Goal: Task Accomplishment & Management: Manage account settings

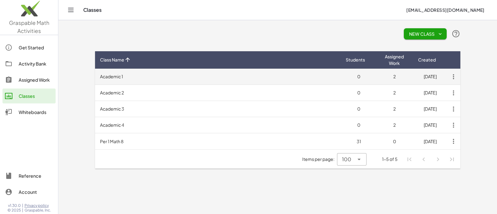
click at [179, 78] on td "Academic 1" at bounding box center [218, 77] width 246 height 16
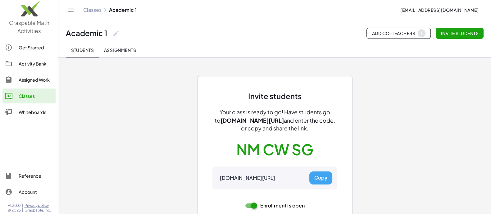
click at [318, 178] on button "Copy" at bounding box center [321, 178] width 23 height 13
click at [314, 173] on button "Copy" at bounding box center [321, 178] width 23 height 13
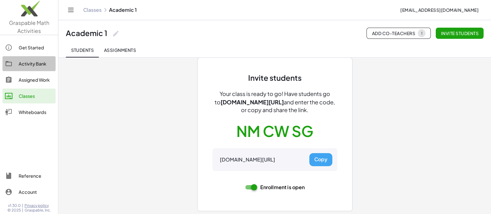
click at [42, 65] on div "Activity Bank" at bounding box center [36, 63] width 35 height 7
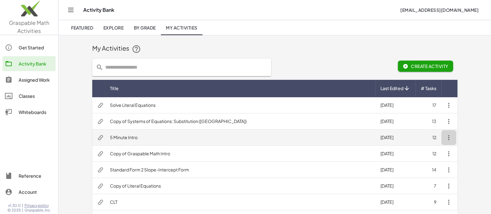
click at [449, 138] on icon "button" at bounding box center [448, 137] width 7 height 7
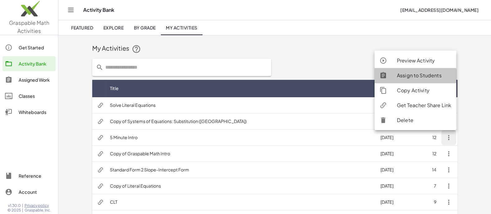
click at [421, 76] on div "Assign to Students" at bounding box center [424, 75] width 54 height 7
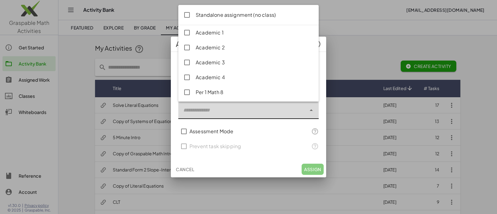
click at [259, 114] on div at bounding box center [242, 110] width 128 height 17
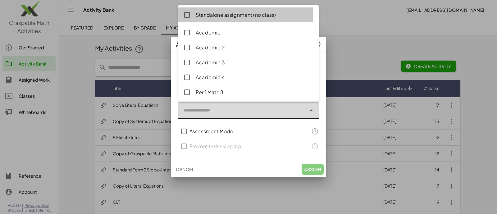
click at [237, 14] on div "Standalone assignment (no class)" at bounding box center [255, 14] width 118 height 7
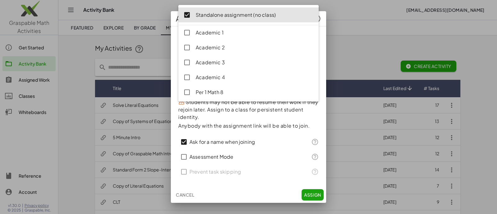
click at [357, 32] on div at bounding box center [248, 107] width 497 height 214
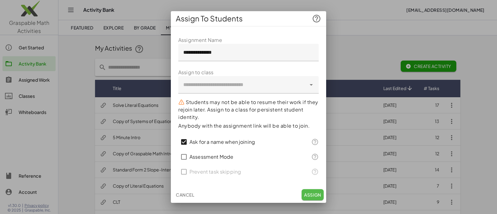
click at [312, 194] on span "Assign" at bounding box center [312, 195] width 17 height 6
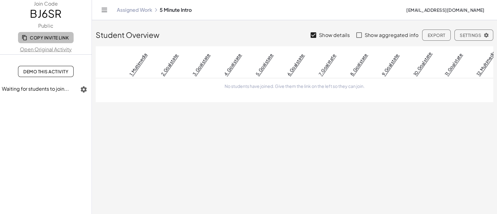
click at [46, 38] on span "Copy Invite Link" at bounding box center [46, 38] width 46 height 6
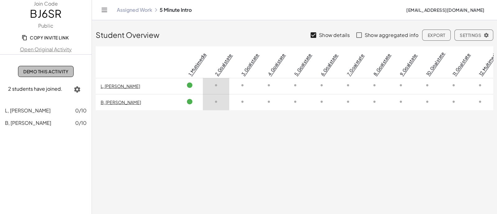
click at [52, 72] on span "Demo This Activity" at bounding box center [45, 72] width 45 height 6
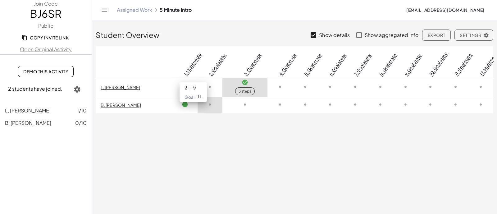
click at [208, 64] on link "2. Goal state" at bounding box center [217, 64] width 19 height 24
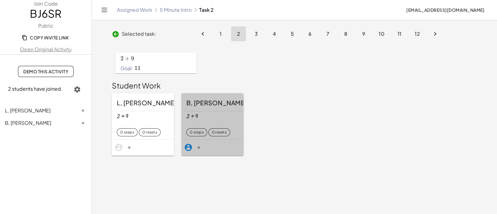
click at [199, 113] on div "+ 2 + 9" at bounding box center [212, 121] width 52 height 16
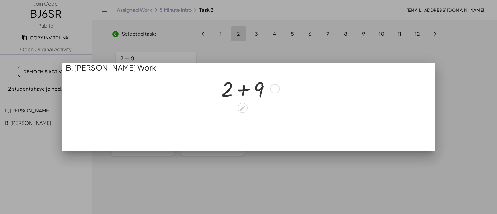
click at [243, 89] on div at bounding box center [248, 88] width 60 height 28
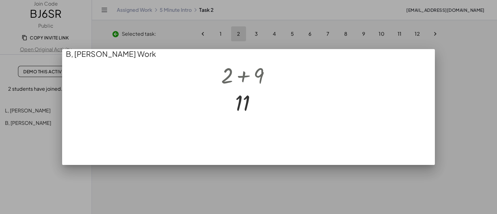
click at [460, 121] on div at bounding box center [248, 107] width 497 height 214
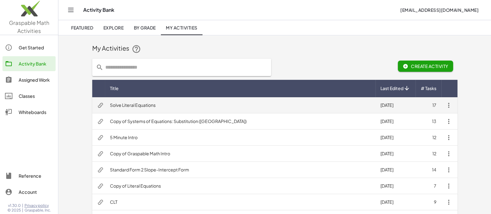
click at [141, 102] on td "Solve Literal Equations" at bounding box center [240, 105] width 271 height 16
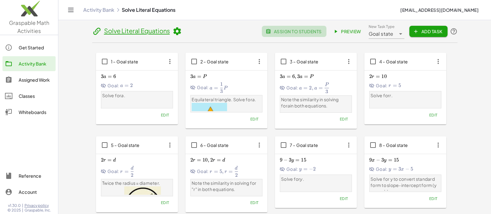
click at [282, 29] on span "assign to students" at bounding box center [294, 32] width 55 height 6
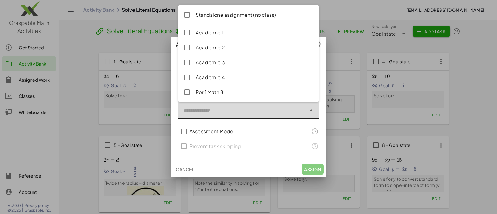
click at [311, 110] on icon at bounding box center [311, 110] width 7 height 7
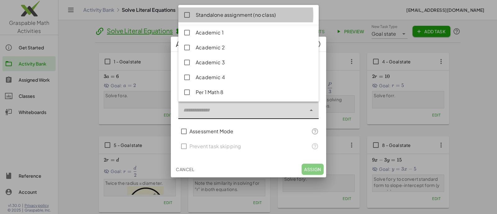
click at [258, 17] on div "Standalone assignment (no class)" at bounding box center [255, 14] width 118 height 7
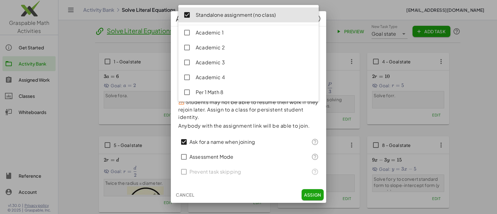
click at [308, 197] on span "Assign" at bounding box center [312, 195] width 17 height 6
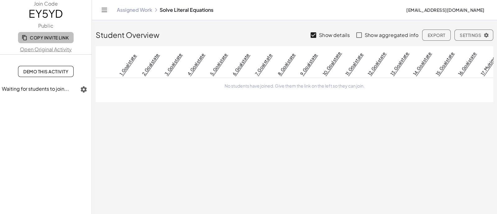
click at [57, 36] on span "Copy Invite Link" at bounding box center [46, 38] width 46 height 6
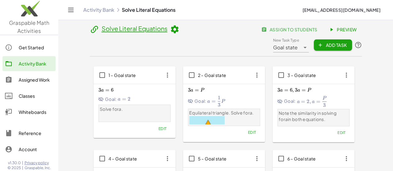
click at [41, 61] on div "Activity Bank" at bounding box center [36, 63] width 35 height 7
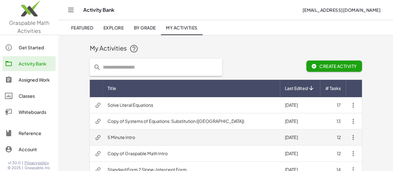
click at [103, 135] on td "5 Minute Intro" at bounding box center [191, 138] width 177 height 16
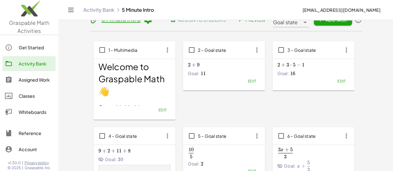
scroll to position [12, 0]
click at [248, 82] on span "Edit" at bounding box center [252, 81] width 8 height 5
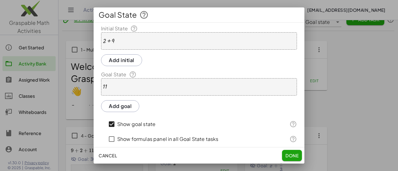
scroll to position [2, 0]
click at [290, 150] on button "Done" at bounding box center [292, 155] width 20 height 11
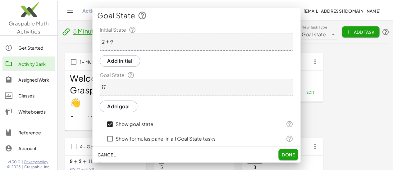
scroll to position [12, 0]
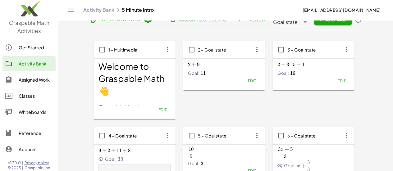
click at [337, 82] on span "Edit" at bounding box center [341, 81] width 8 height 5
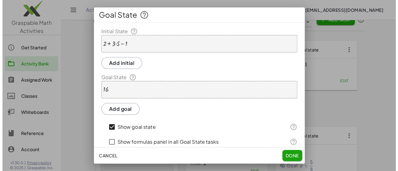
scroll to position [0, 0]
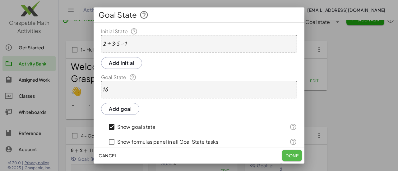
click at [287, 153] on span "Done" at bounding box center [291, 156] width 13 height 6
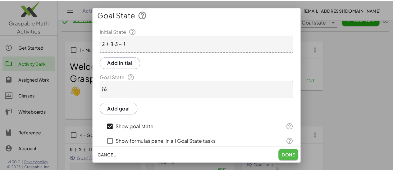
scroll to position [12, 0]
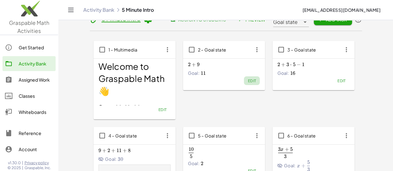
click at [248, 83] on span "Edit" at bounding box center [252, 81] width 8 height 5
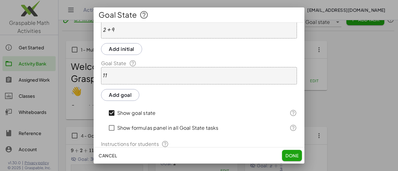
scroll to position [0, 0]
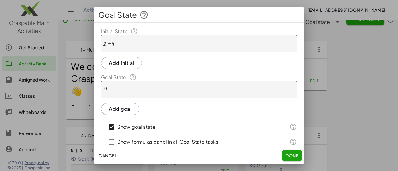
click at [318, 99] on div at bounding box center [199, 85] width 398 height 171
click at [294, 154] on span "Done" at bounding box center [291, 156] width 13 height 6
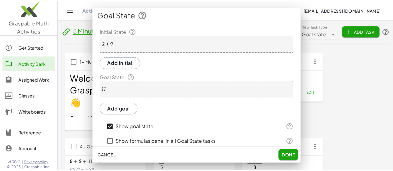
scroll to position [12, 0]
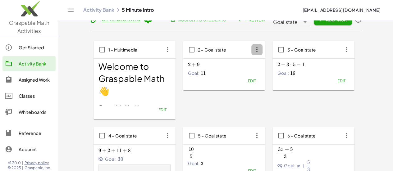
click at [251, 51] on icon "button" at bounding box center [256, 49] width 11 height 11
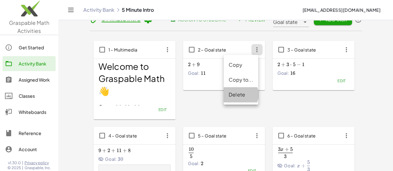
click at [235, 94] on div "Delete" at bounding box center [241, 94] width 25 height 7
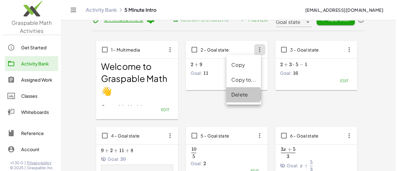
scroll to position [0, 0]
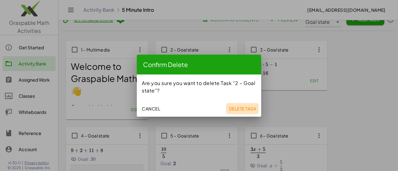
click at [237, 108] on span "Delete Task" at bounding box center [242, 109] width 28 height 6
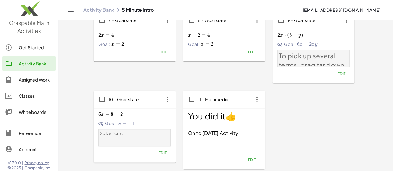
scroll to position [215, 0]
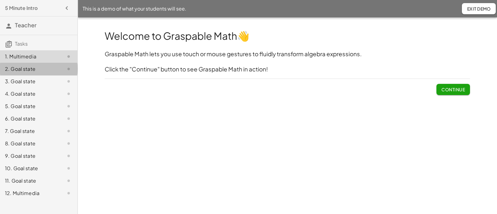
click at [33, 71] on div "2. Goal state" at bounding box center [30, 68] width 50 height 7
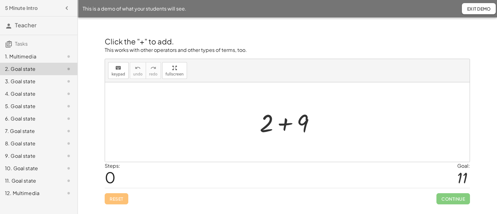
click at [287, 123] on div at bounding box center [290, 122] width 66 height 32
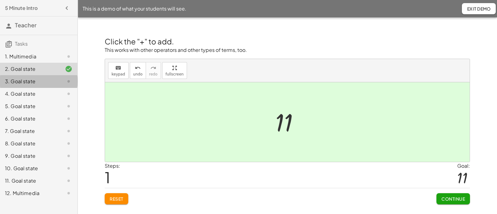
click at [26, 81] on div "3. Goal state" at bounding box center [30, 81] width 50 height 7
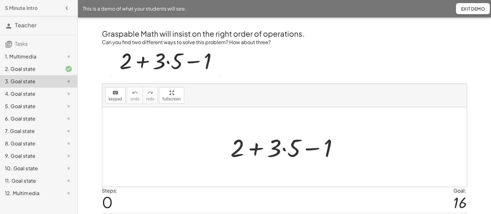
click at [258, 150] on div at bounding box center [287, 147] width 119 height 32
click at [286, 149] on div at bounding box center [287, 147] width 119 height 32
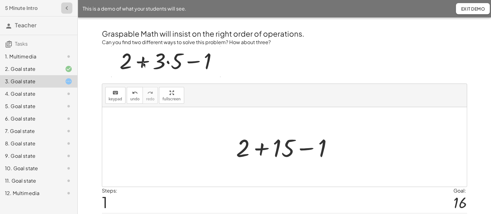
click at [68, 8] on icon "button" at bounding box center [66, 7] width 7 height 7
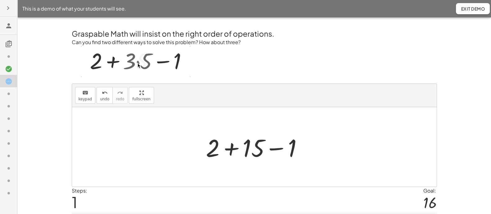
click at [461, 12] on button "Exit Demo" at bounding box center [473, 8] width 34 height 11
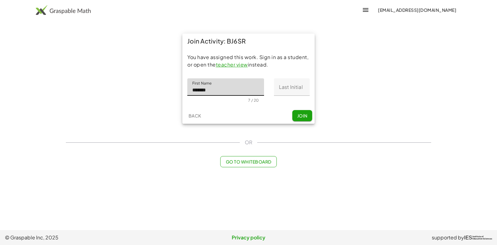
type input "*******"
click at [301, 116] on span "Join" at bounding box center [302, 116] width 10 height 6
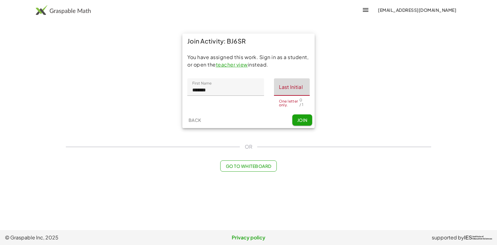
click at [298, 85] on input "Last Initial" at bounding box center [292, 86] width 36 height 17
type input "*"
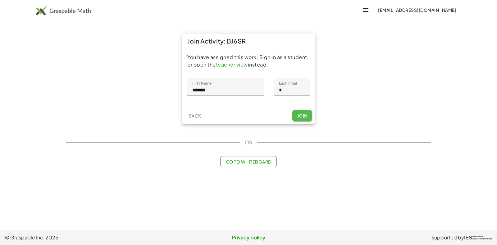
click at [308, 116] on button "Join" at bounding box center [302, 115] width 20 height 11
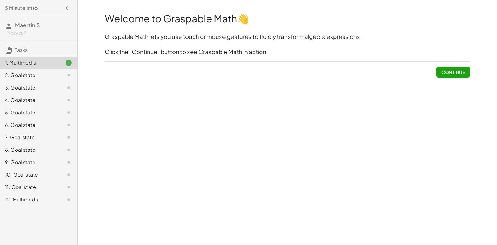
click at [450, 71] on span "Continue" at bounding box center [454, 72] width 24 height 6
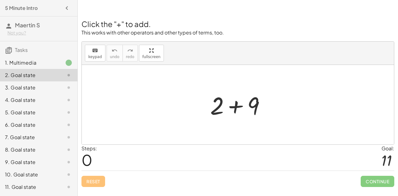
click at [238, 105] on div at bounding box center [240, 105] width 66 height 32
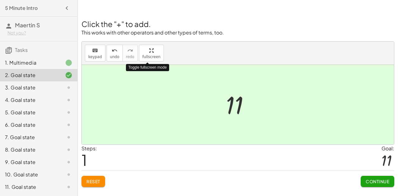
drag, startPoint x: 150, startPoint y: 53, endPoint x: 150, endPoint y: 90, distance: 37.6
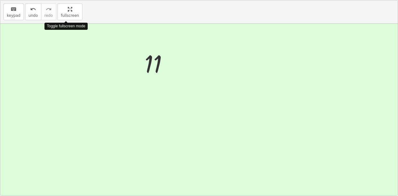
click at [150, 90] on div "keyboard keypad undo undo redo redo fullscreen Toggle fullscreen mode + 2 + 9 1…" at bounding box center [198, 98] width 397 height 196
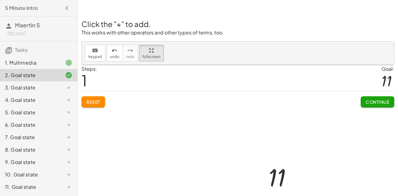
click at [373, 103] on div at bounding box center [238, 156] width 312 height 182
click at [366, 100] on div at bounding box center [238, 156] width 312 height 182
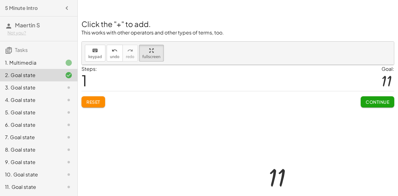
click at [366, 100] on div at bounding box center [238, 156] width 312 height 182
click at [373, 94] on div at bounding box center [238, 156] width 312 height 182
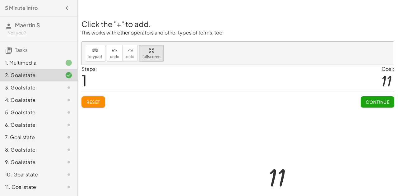
click at [373, 94] on div at bounding box center [238, 156] width 312 height 182
click at [381, 105] on div at bounding box center [238, 156] width 312 height 182
click at [380, 106] on div at bounding box center [238, 156] width 312 height 182
click at [369, 104] on div at bounding box center [238, 156] width 312 height 182
click at [370, 99] on div at bounding box center [238, 156] width 312 height 182
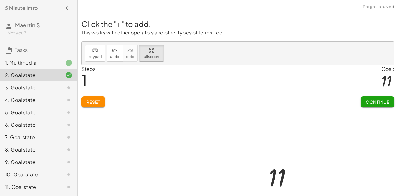
click at [25, 89] on div "3. Goal state" at bounding box center [30, 87] width 50 height 7
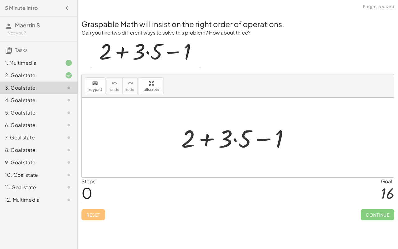
drag, startPoint x: 150, startPoint y: 71, endPoint x: 150, endPoint y: 109, distance: 37.6
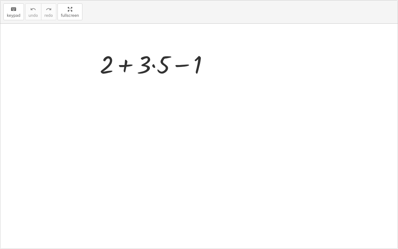
click at [150, 109] on div "keyboard keypad undo undo redo redo fullscreen + 2 + · 3 · 5 − 1 ×" at bounding box center [198, 124] width 397 height 248
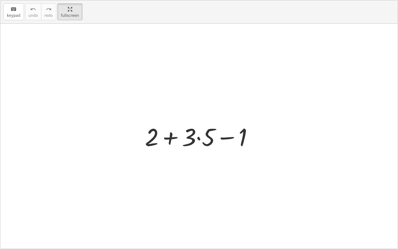
click at [169, 139] on div at bounding box center [201, 136] width 119 height 32
click at [168, 142] on div at bounding box center [201, 136] width 119 height 32
click at [200, 140] on div at bounding box center [201, 136] width 119 height 32
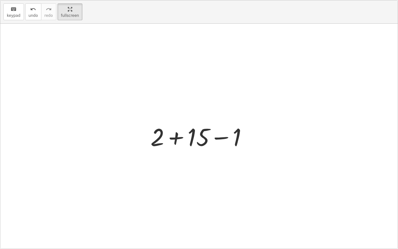
click at [177, 139] on div at bounding box center [201, 136] width 108 height 32
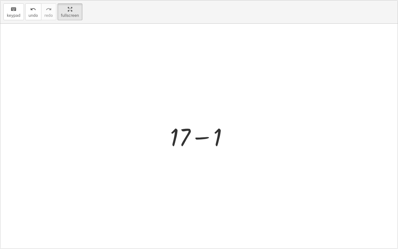
click at [199, 139] on div at bounding box center [201, 136] width 69 height 32
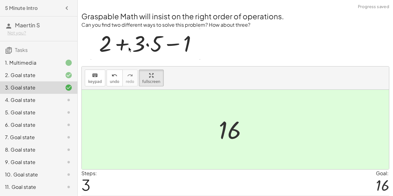
click at [39, 102] on div "4. Goal state" at bounding box center [30, 99] width 50 height 7
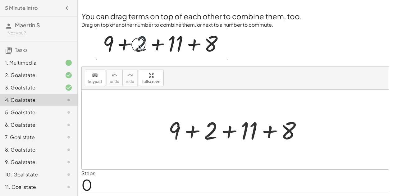
click at [65, 9] on icon "button" at bounding box center [66, 7] width 7 height 7
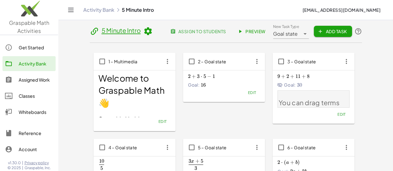
click at [90, 33] on icon at bounding box center [94, 31] width 9 height 9
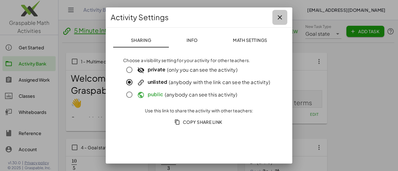
click at [278, 20] on icon "button" at bounding box center [279, 17] width 7 height 7
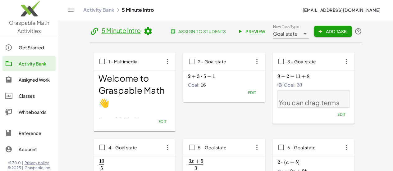
click at [37, 64] on div "Activity Bank" at bounding box center [36, 63] width 35 height 7
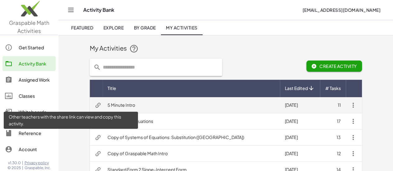
click at [95, 105] on icon at bounding box center [98, 105] width 7 height 7
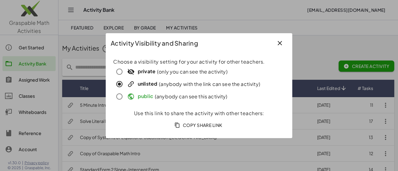
click at [87, 103] on div at bounding box center [199, 85] width 398 height 171
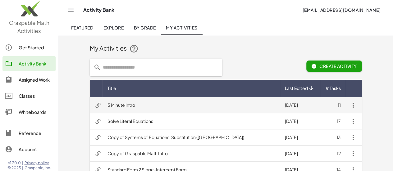
click at [103, 104] on td "5 Minute Intro" at bounding box center [191, 105] width 177 height 16
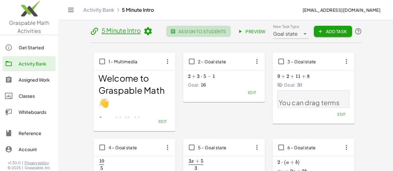
click at [226, 34] on span "assign to students" at bounding box center [198, 32] width 55 height 6
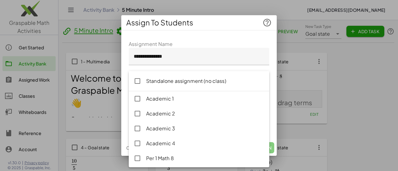
click at [206, 92] on div at bounding box center [193, 88] width 128 height 17
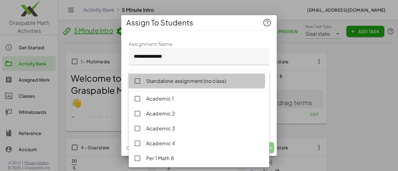
click at [178, 79] on div "Standalone assignment (no class)" at bounding box center [205, 80] width 118 height 7
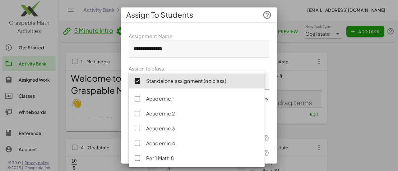
click at [267, 68] on div "**********" at bounding box center [198, 105] width 155 height 155
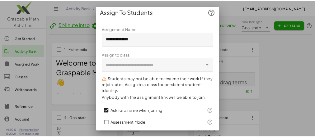
scroll to position [35, 0]
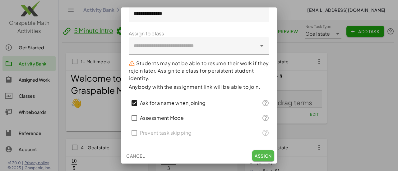
click at [255, 154] on span "Assign" at bounding box center [263, 156] width 17 height 6
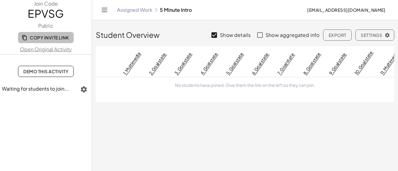
click at [57, 38] on span "Copy Invite Link" at bounding box center [46, 38] width 46 height 6
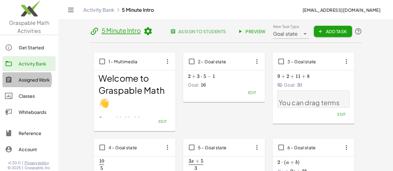
click at [32, 78] on div "Assigned Work" at bounding box center [36, 79] width 35 height 7
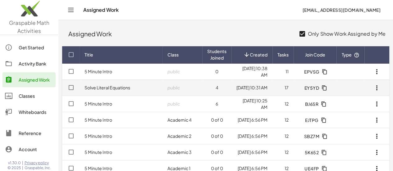
click at [323, 90] on icon "button" at bounding box center [325, 88] width 6 height 6
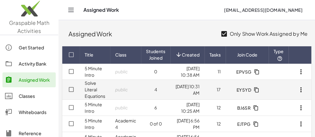
click at [86, 90] on link "Solve Literal Equations" at bounding box center [95, 89] width 21 height 19
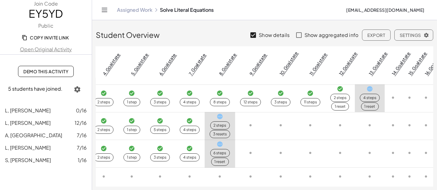
scroll to position [12, 0]
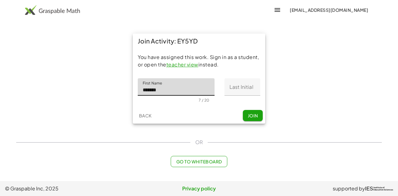
type input "******"
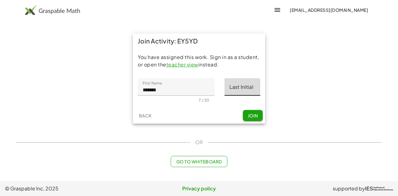
click at [248, 89] on input "Last Initial" at bounding box center [242, 86] width 36 height 17
type input "*"
click at [254, 114] on span "Join" at bounding box center [252, 116] width 10 height 6
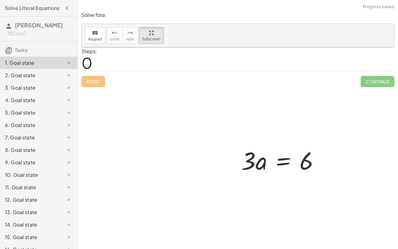
drag, startPoint x: 147, startPoint y: 35, endPoint x: 147, endPoint y: 73, distance: 37.6
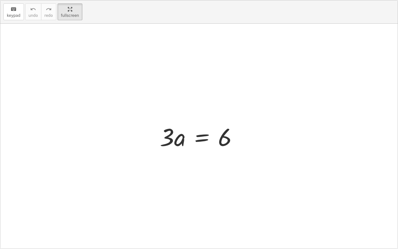
click at [147, 73] on div "keyboard keypad undo undo redo redo fullscreen · 3 · a = 6 ×" at bounding box center [198, 124] width 397 height 248
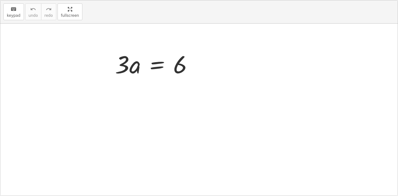
drag, startPoint x: 71, startPoint y: 8, endPoint x: 71, endPoint y: -29, distance: 37.6
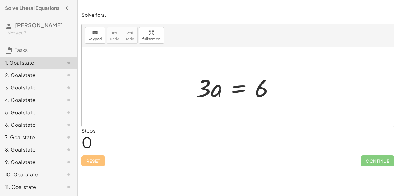
click at [71, 0] on html "Solve Literal Equations [PERSON_NAME] S Not you? Tasks 1. Goal state 2. Goal st…" at bounding box center [199, 98] width 398 height 196
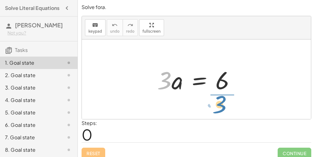
drag, startPoint x: 168, startPoint y: 77, endPoint x: 228, endPoint y: 104, distance: 65.4
click at [228, 104] on div "· 3 · 3 · a = 6" at bounding box center [196, 79] width 229 height 80
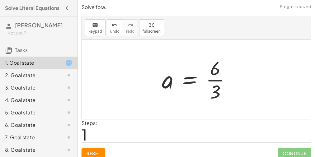
click at [218, 80] on div at bounding box center [199, 79] width 80 height 48
